Goal: Information Seeking & Learning: Learn about a topic

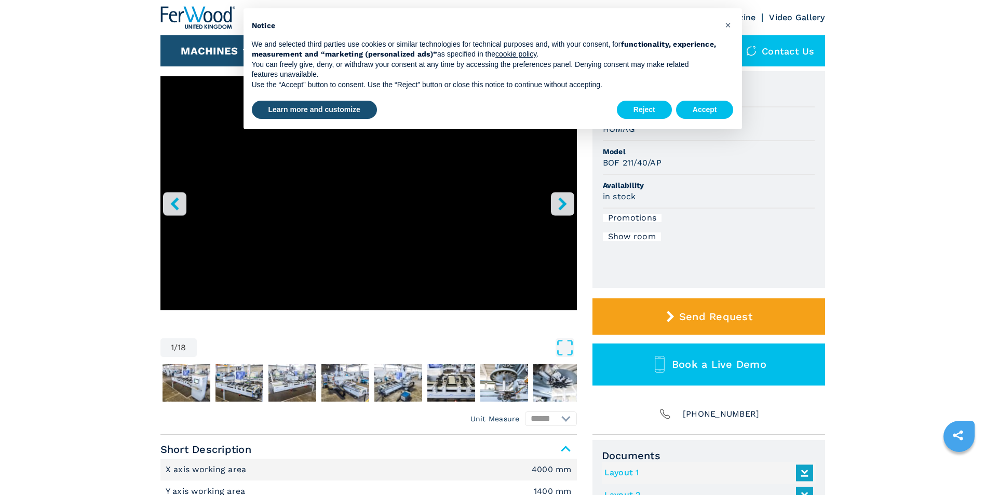
scroll to position [104, 0]
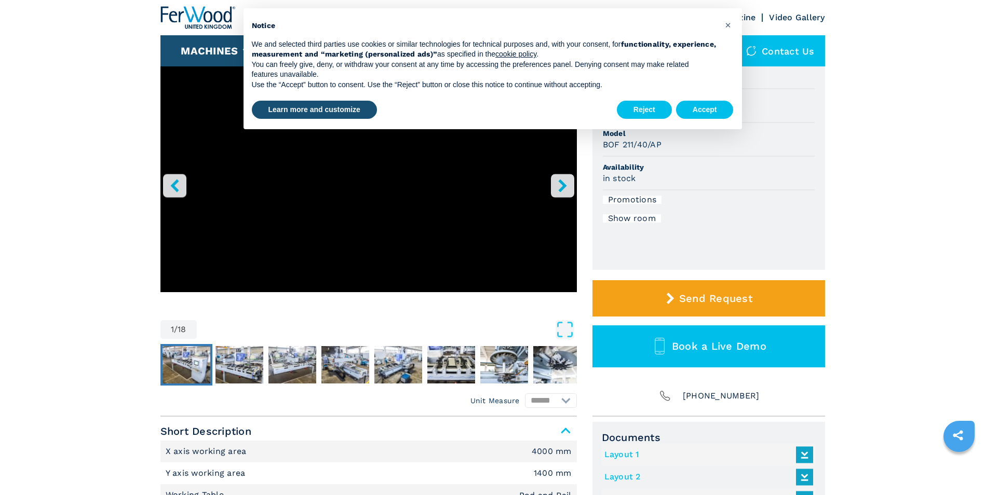
click at [171, 360] on img "Go to Slide 2" at bounding box center [186, 364] width 48 height 37
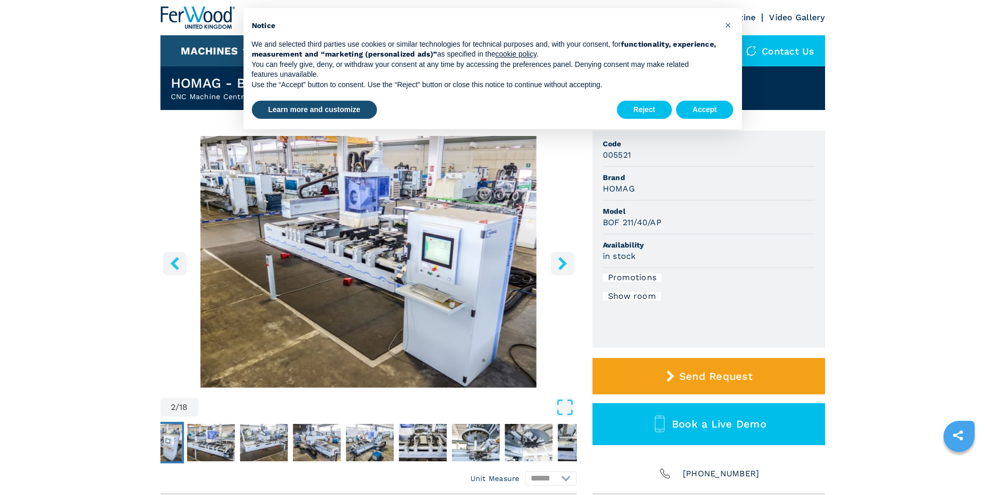
scroll to position [0, 0]
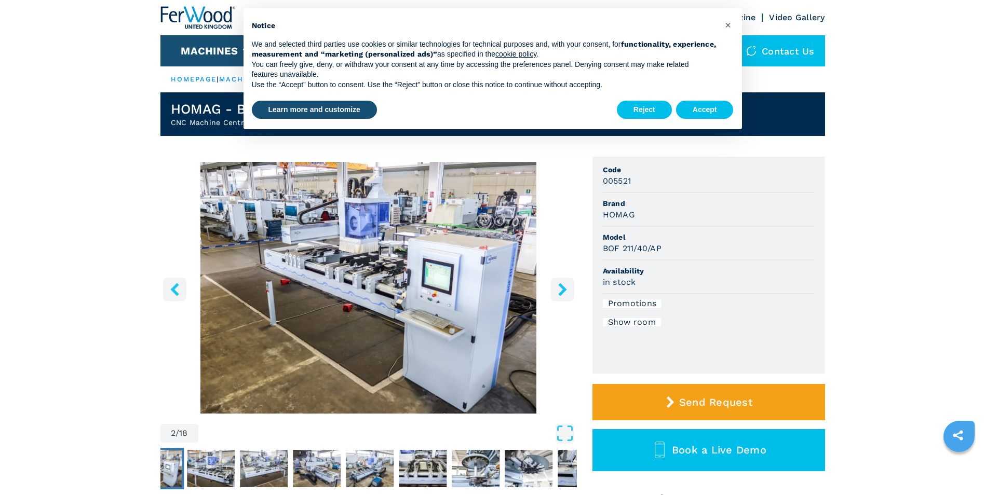
click at [572, 288] on button "right-button" at bounding box center [562, 289] width 23 height 23
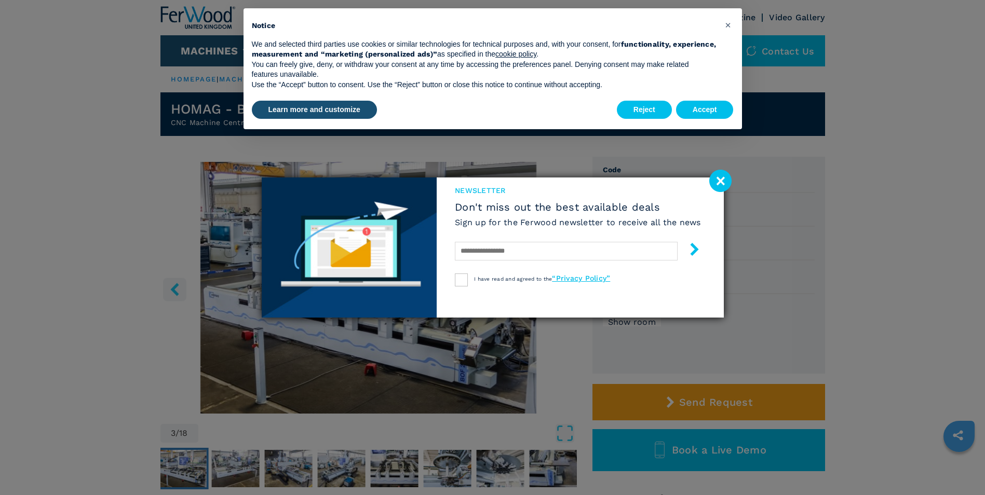
click at [718, 178] on image at bounding box center [720, 181] width 22 height 22
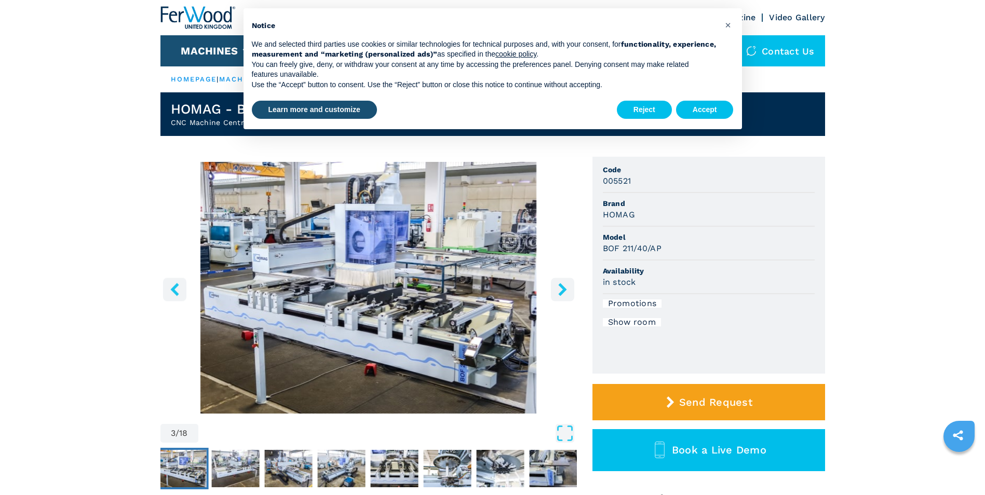
click at [558, 286] on icon "right-button" at bounding box center [562, 289] width 13 height 13
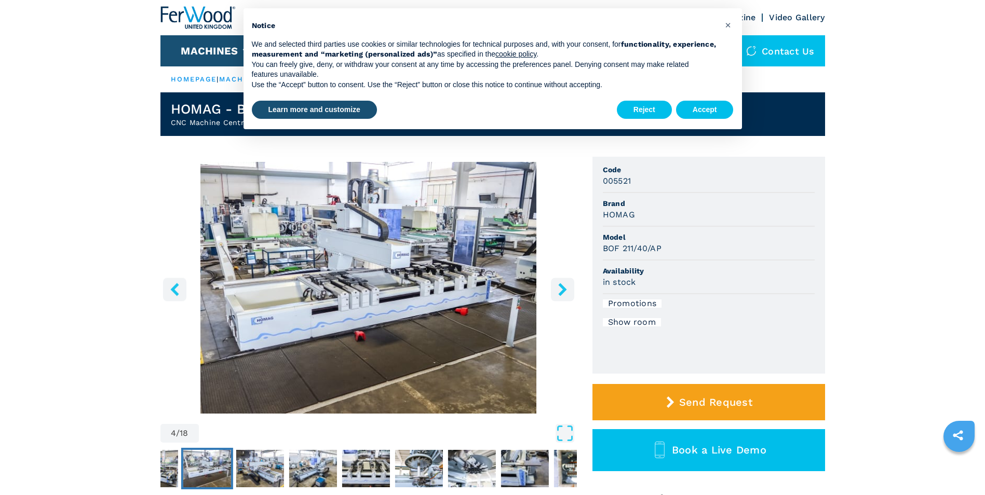
click at [558, 286] on icon "right-button" at bounding box center [562, 289] width 13 height 13
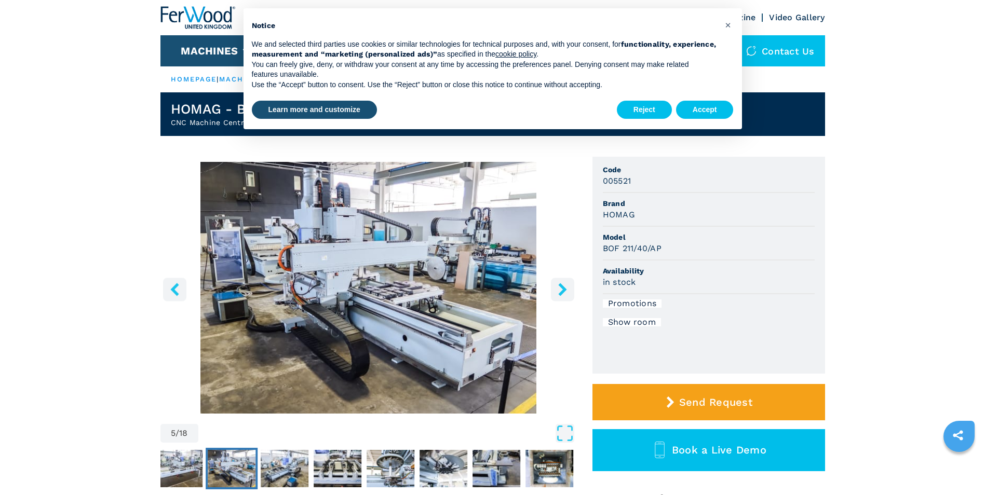
click at [558, 286] on icon "right-button" at bounding box center [562, 289] width 13 height 13
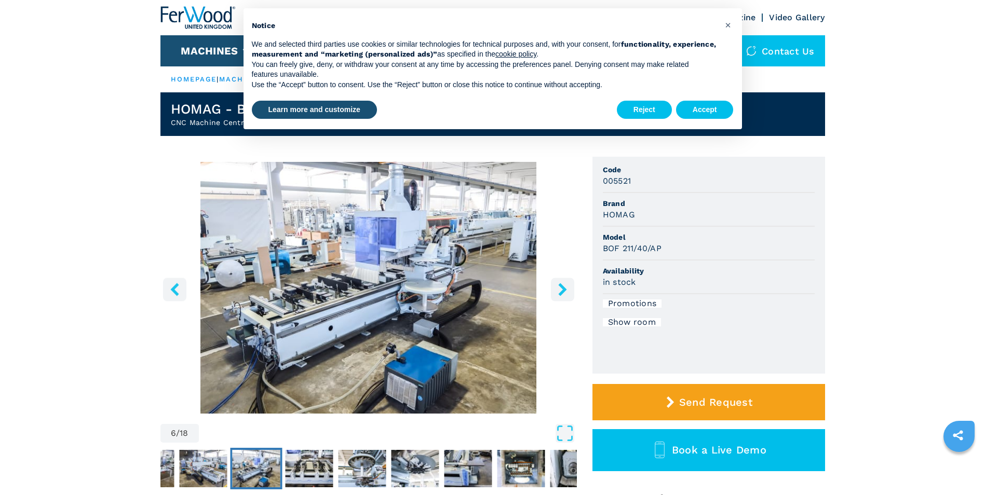
click at [558, 286] on icon "right-button" at bounding box center [562, 289] width 13 height 13
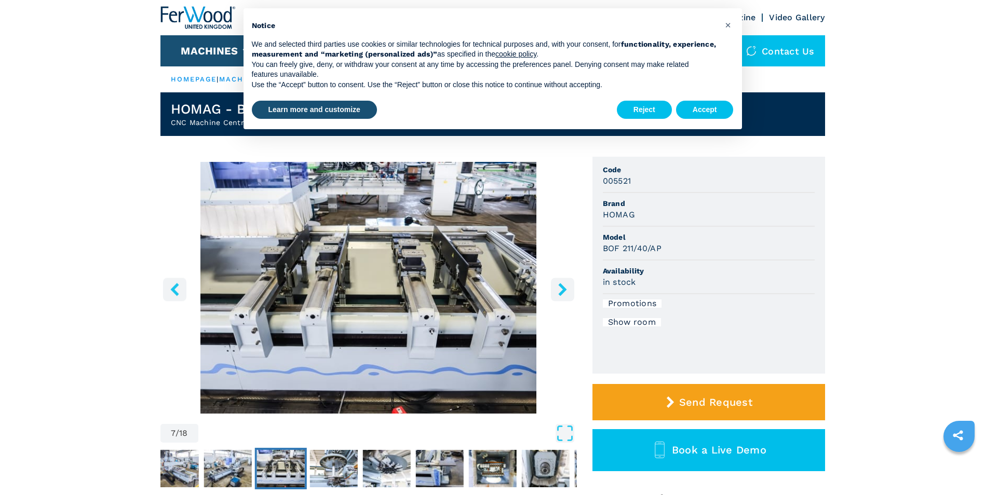
click at [558, 286] on icon "right-button" at bounding box center [562, 289] width 13 height 13
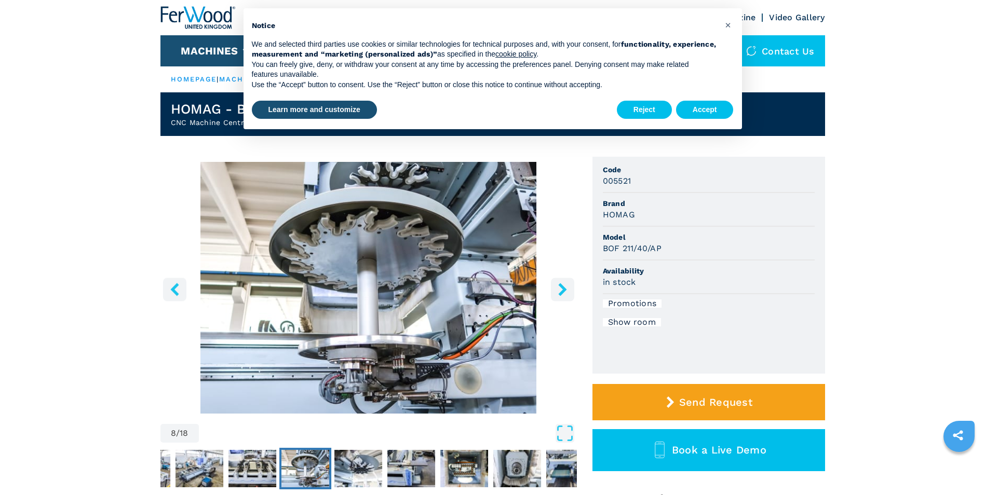
click at [558, 286] on icon "right-button" at bounding box center [562, 289] width 13 height 13
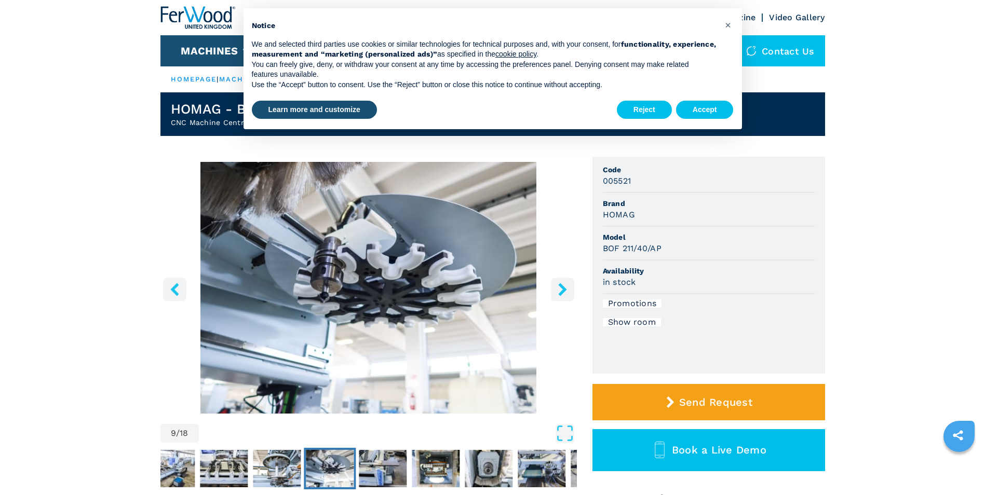
click at [558, 286] on icon "right-button" at bounding box center [562, 289] width 13 height 13
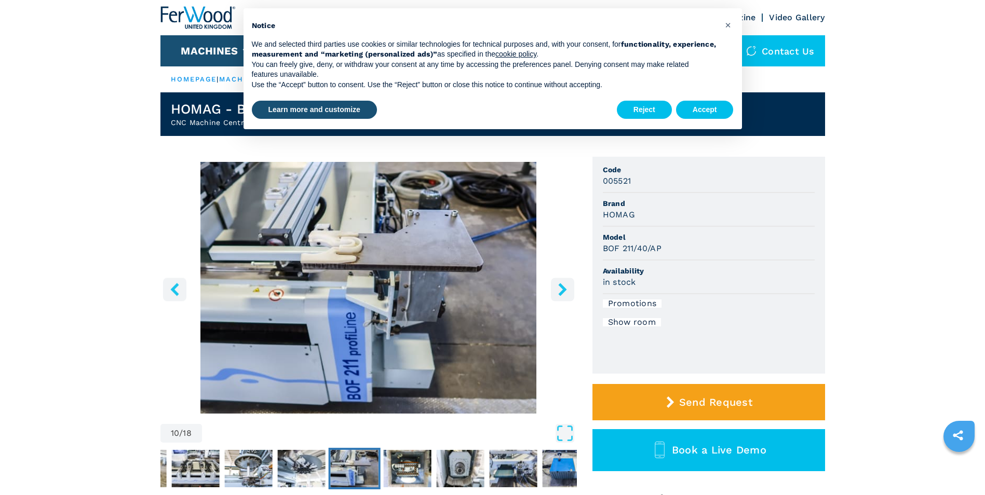
click at [558, 286] on icon "right-button" at bounding box center [562, 289] width 13 height 13
